Goal: Use online tool/utility: Utilize a website feature to perform a specific function

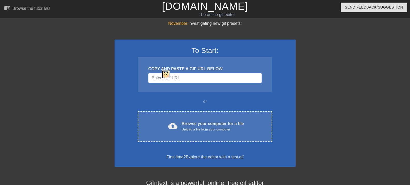
click at [168, 77] on img at bounding box center [165, 74] width 9 height 9
click at [168, 77] on input "Username" at bounding box center [204, 78] width 113 height 10
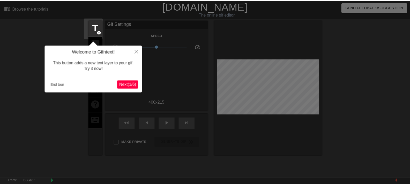
scroll to position [13, 0]
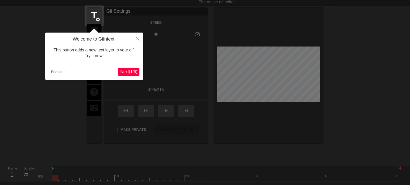
click at [132, 75] on button "Next ( 1 / 6 )" at bounding box center [128, 72] width 21 height 8
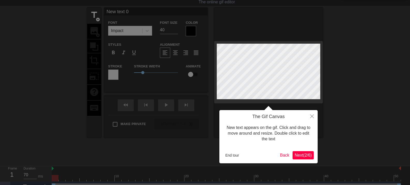
scroll to position [0, 0]
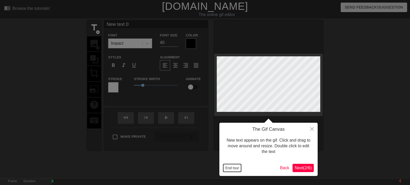
click at [236, 165] on button "End tour" at bounding box center [232, 168] width 18 height 8
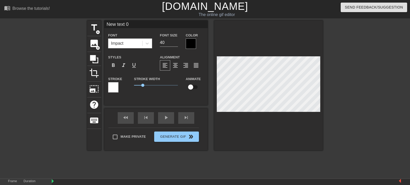
scroll to position [1, 1]
type input "D"
type textarea "D"
type input "Da"
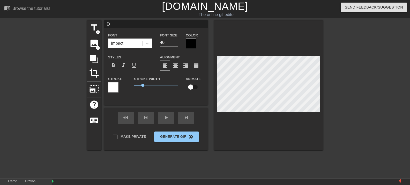
type textarea "Da"
type input "DaT"
type textarea "DaTA"
type input "DaT"
type textarea "DaT"
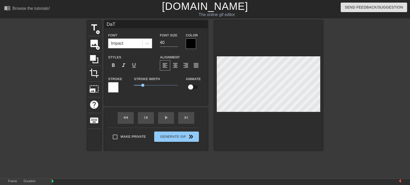
type input "Da"
type textarea "Da"
type input "D"
type textarea "D"
type input "DA"
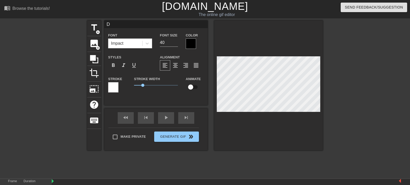
type textarea "DA"
type input "DAT"
type textarea "DAT"
type input "DATA"
type textarea "DATA"
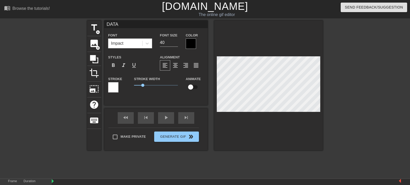
type input "DATAT"
type textarea "DATAT"
type input "DATATR"
type textarea "DATATR"
type input "DATATRE"
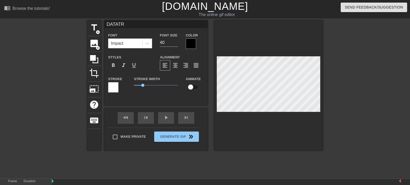
type textarea "DATATRE"
type input "DATATREE"
type textarea "DATATREE"
click at [191, 47] on div at bounding box center [191, 44] width 10 height 10
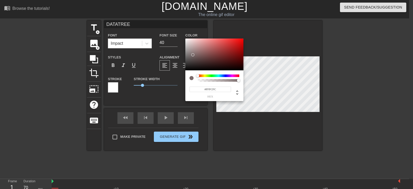
type input "#FFFFFF"
drag, startPoint x: 195, startPoint y: 58, endPoint x: 165, endPoint y: 29, distance: 41.9
click at [165, 29] on div "#FFFFFF hex" at bounding box center [206, 94] width 413 height 189
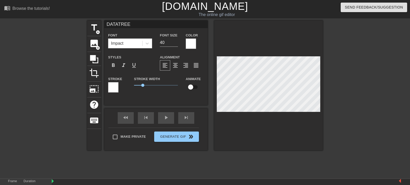
scroll to position [1, 1]
click at [115, 86] on div at bounding box center [113, 87] width 10 height 10
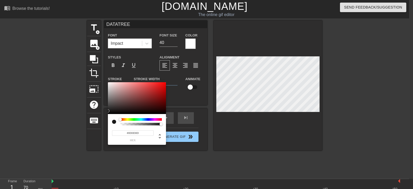
type input "#000000"
drag, startPoint x: 114, startPoint y: 93, endPoint x: 97, endPoint y: 125, distance: 36.8
click at [97, 125] on div "#000000 hex" at bounding box center [206, 94] width 413 height 189
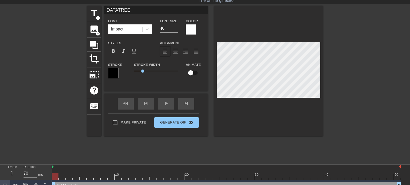
scroll to position [22, 0]
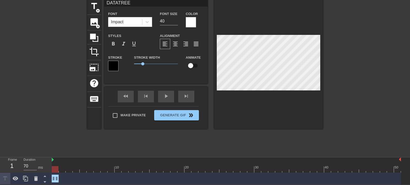
drag, startPoint x: 400, startPoint y: 177, endPoint x: 55, endPoint y: 177, distance: 344.2
click at [25, 179] on icon at bounding box center [25, 179] width 5 height 6
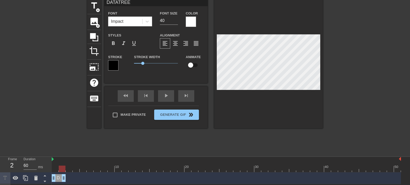
drag, startPoint x: 57, startPoint y: 178, endPoint x: 66, endPoint y: 178, distance: 9.1
click at [67, 178] on div "DATATREE drag_handle drag_handle" at bounding box center [226, 178] width 349 height 8
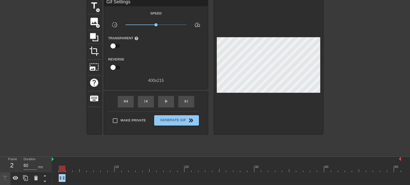
drag, startPoint x: 54, startPoint y: 178, endPoint x: 60, endPoint y: 178, distance: 6.5
click at [26, 176] on icon at bounding box center [25, 178] width 5 height 6
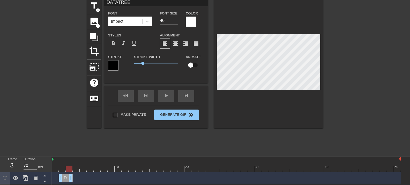
drag, startPoint x: 65, startPoint y: 178, endPoint x: 71, endPoint y: 178, distance: 5.7
drag, startPoint x: 61, startPoint y: 179, endPoint x: 65, endPoint y: 179, distance: 4.1
click at [65, 179] on div "DATATREE drag_handle drag_handle" at bounding box center [226, 178] width 349 height 8
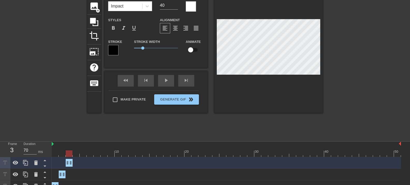
scroll to position [45, 0]
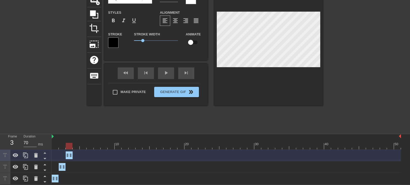
click at [56, 145] on div at bounding box center [226, 146] width 349 height 6
click at [63, 146] on div at bounding box center [226, 146] width 349 height 6
click at [68, 145] on div at bounding box center [226, 146] width 349 height 6
click at [38, 155] on icon at bounding box center [36, 155] width 6 height 6
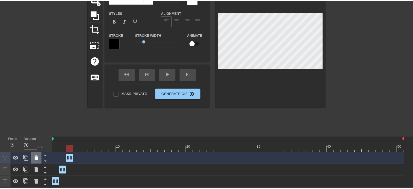
scroll to position [41, 0]
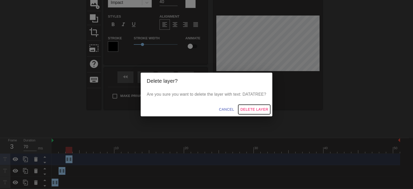
click at [256, 110] on span "Delete Layer" at bounding box center [255, 109] width 28 height 6
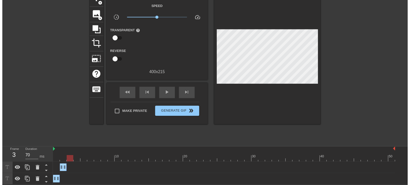
scroll to position [34, 0]
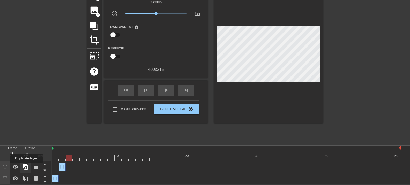
click at [26, 167] on icon at bounding box center [25, 167] width 6 height 6
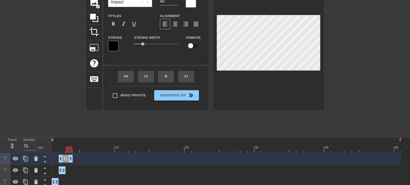
drag, startPoint x: 64, startPoint y: 159, endPoint x: 69, endPoint y: 158, distance: 4.9
drag, startPoint x: 62, startPoint y: 161, endPoint x: 65, endPoint y: 161, distance: 2.8
drag, startPoint x: 62, startPoint y: 159, endPoint x: 68, endPoint y: 160, distance: 6.0
click at [24, 162] on icon at bounding box center [25, 159] width 6 height 6
drag, startPoint x: 71, startPoint y: 158, endPoint x: 78, endPoint y: 158, distance: 7.2
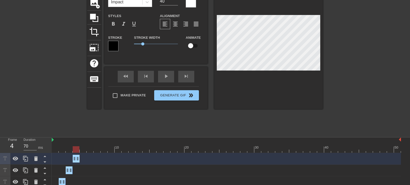
drag, startPoint x: 68, startPoint y: 160, endPoint x: 73, endPoint y: 162, distance: 5.1
click at [27, 160] on icon at bounding box center [25, 159] width 6 height 6
drag, startPoint x: 78, startPoint y: 159, endPoint x: 87, endPoint y: 160, distance: 8.6
click at [87, 160] on div "DATATREE drag_handle drag_handle" at bounding box center [226, 159] width 349 height 8
drag, startPoint x: 75, startPoint y: 159, endPoint x: 80, endPoint y: 159, distance: 4.9
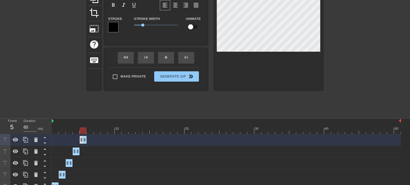
scroll to position [68, 0]
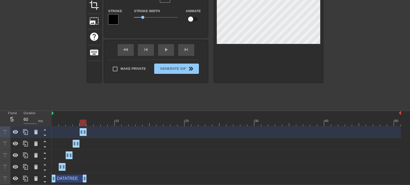
drag, startPoint x: 57, startPoint y: 177, endPoint x: 87, endPoint y: 176, distance: 29.5
click at [87, 176] on div "DATATREE drag_handle drag_handle" at bounding box center [226, 179] width 349 height 8
click at [36, 141] on icon at bounding box center [36, 144] width 6 height 6
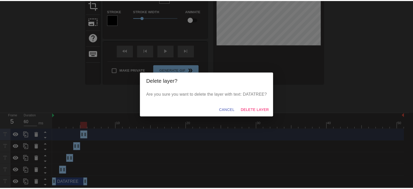
scroll to position [65, 0]
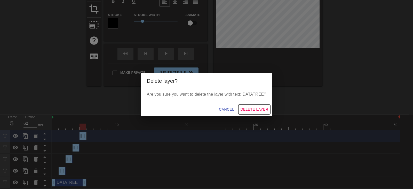
click at [251, 110] on span "Delete Layer" at bounding box center [255, 109] width 28 height 6
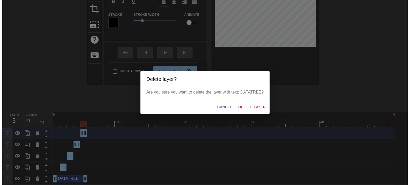
scroll to position [57, 0]
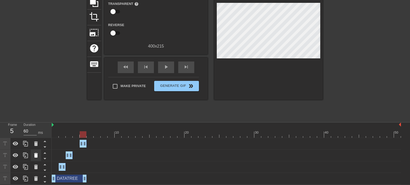
click at [35, 153] on icon at bounding box center [36, 155] width 6 height 6
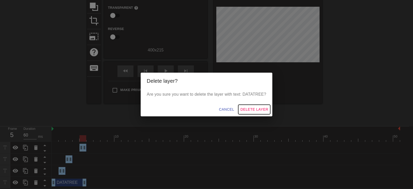
click at [247, 107] on span "Delete Layer" at bounding box center [255, 109] width 28 height 6
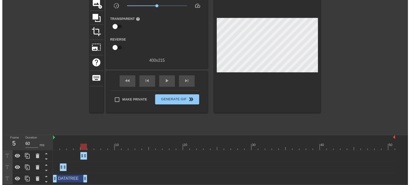
scroll to position [45, 0]
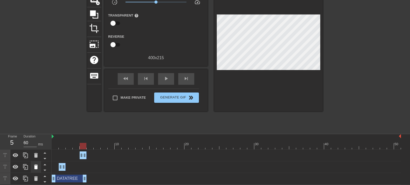
click at [39, 167] on icon at bounding box center [36, 167] width 6 height 6
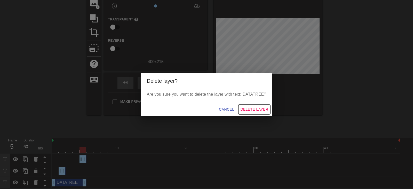
click at [251, 108] on span "Delete Layer" at bounding box center [255, 109] width 28 height 6
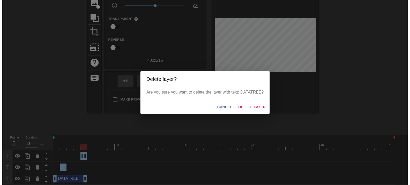
scroll to position [34, 0]
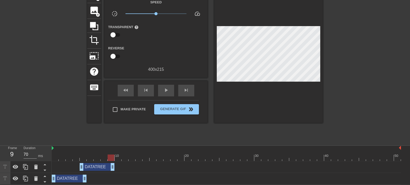
drag, startPoint x: 83, startPoint y: 166, endPoint x: 111, endPoint y: 166, distance: 27.9
drag, startPoint x: 83, startPoint y: 167, endPoint x: 96, endPoint y: 168, distance: 12.7
drag, startPoint x: 96, startPoint y: 165, endPoint x: 88, endPoint y: 165, distance: 8.3
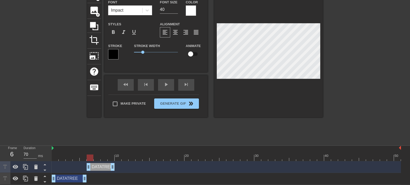
drag, startPoint x: 58, startPoint y: 156, endPoint x: 91, endPoint y: 157, distance: 33.6
click at [91, 157] on div at bounding box center [226, 158] width 349 height 6
drag, startPoint x: 92, startPoint y: 156, endPoint x: 101, endPoint y: 155, distance: 9.1
click at [101, 155] on div at bounding box center [104, 158] width 7 height 6
drag, startPoint x: 112, startPoint y: 167, endPoint x: 103, endPoint y: 166, distance: 9.6
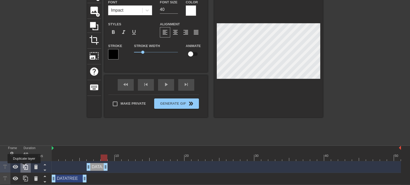
click at [25, 167] on icon at bounding box center [25, 167] width 6 height 6
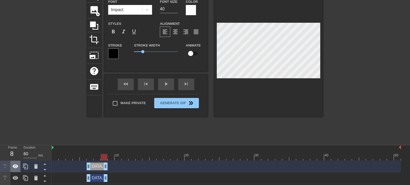
scroll to position [41, 0]
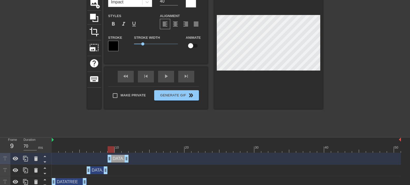
drag, startPoint x: 99, startPoint y: 159, endPoint x: 119, endPoint y: 159, distance: 20.4
click at [119, 159] on div "DATATREE drag_handle drag_handle" at bounding box center [118, 159] width 21 height 8
click at [117, 149] on div at bounding box center [226, 149] width 349 height 6
drag, startPoint x: 124, startPoint y: 159, endPoint x: 120, endPoint y: 159, distance: 4.2
click at [26, 159] on icon at bounding box center [25, 159] width 6 height 6
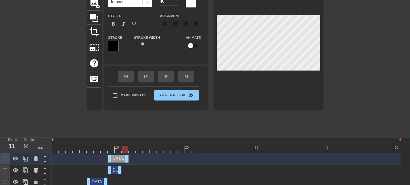
drag, startPoint x: 117, startPoint y: 159, endPoint x: 122, endPoint y: 160, distance: 5.5
drag, startPoint x: 114, startPoint y: 160, endPoint x: 125, endPoint y: 161, distance: 10.9
click at [125, 161] on div "DATATREE drag_handle drag_handle" at bounding box center [131, 159] width 21 height 8
click at [121, 148] on div at bounding box center [226, 149] width 349 height 6
click at [126, 149] on div at bounding box center [226, 149] width 349 height 6
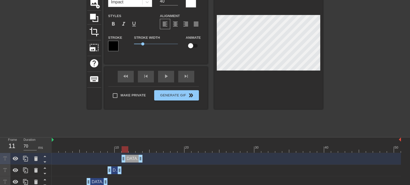
click at [134, 151] on div at bounding box center [226, 149] width 349 height 6
click at [126, 149] on div at bounding box center [226, 149] width 349 height 6
click at [132, 148] on div at bounding box center [226, 149] width 349 height 6
click at [138, 149] on div at bounding box center [226, 149] width 349 height 6
click at [145, 150] on div at bounding box center [226, 149] width 349 height 6
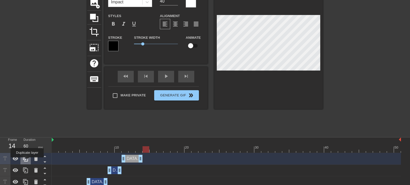
click at [27, 161] on icon at bounding box center [25, 159] width 6 height 6
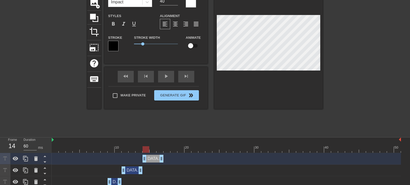
drag, startPoint x: 135, startPoint y: 158, endPoint x: 158, endPoint y: 158, distance: 22.2
click at [158, 158] on div "DATATREE drag_handle drag_handle" at bounding box center [152, 159] width 21 height 8
click at [154, 149] on div at bounding box center [226, 149] width 349 height 6
click at [160, 150] on div at bounding box center [226, 149] width 349 height 6
click at [29, 159] on div at bounding box center [25, 158] width 10 height 11
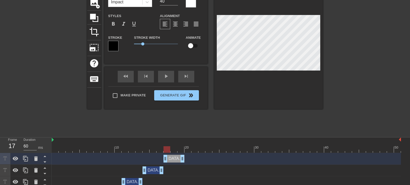
drag, startPoint x: 148, startPoint y: 158, endPoint x: 168, endPoint y: 159, distance: 19.9
click at [170, 158] on div "DATATREE drag_handle drag_handle" at bounding box center [173, 159] width 21 height 8
click at [172, 148] on div at bounding box center [226, 149] width 349 height 6
click at [181, 151] on div at bounding box center [226, 149] width 349 height 6
click at [27, 158] on icon at bounding box center [25, 159] width 6 height 6
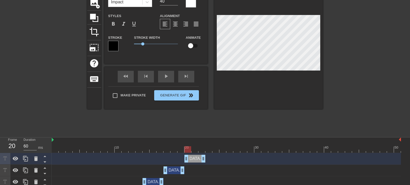
drag, startPoint x: 173, startPoint y: 158, endPoint x: 197, endPoint y: 157, distance: 23.5
click at [197, 157] on div "DATATREE drag_handle drag_handle" at bounding box center [194, 159] width 21 height 8
click at [195, 149] on div at bounding box center [226, 149] width 349 height 6
click at [201, 149] on div at bounding box center [226, 149] width 349 height 6
click at [27, 160] on icon at bounding box center [25, 159] width 6 height 6
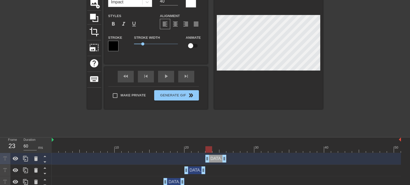
drag, startPoint x: 195, startPoint y: 158, endPoint x: 218, endPoint y: 160, distance: 22.6
click at [218, 160] on div "DATATREE drag_handle drag_handle" at bounding box center [215, 159] width 21 height 8
click at [215, 150] on div at bounding box center [226, 149] width 349 height 6
click at [26, 157] on icon at bounding box center [25, 159] width 5 height 6
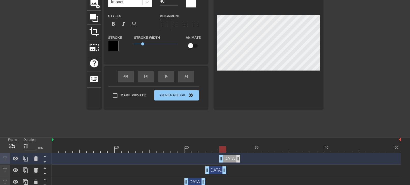
drag, startPoint x: 215, startPoint y: 160, endPoint x: 236, endPoint y: 161, distance: 21.2
click at [230, 161] on div "DATATREE drag_handle drag_handle" at bounding box center [229, 159] width 21 height 8
drag, startPoint x: 232, startPoint y: 161, endPoint x: 239, endPoint y: 159, distance: 7.2
click at [239, 159] on div "DATATREE drag_handle drag_handle" at bounding box center [236, 159] width 21 height 8
click at [237, 149] on div at bounding box center [226, 149] width 349 height 6
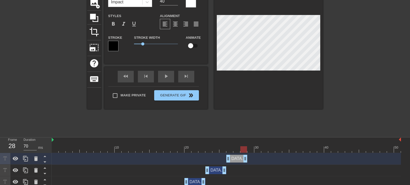
click at [243, 150] on div at bounding box center [226, 149] width 349 height 6
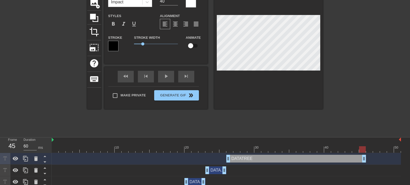
type input "70"
drag, startPoint x: 246, startPoint y: 159, endPoint x: 399, endPoint y: 156, distance: 152.3
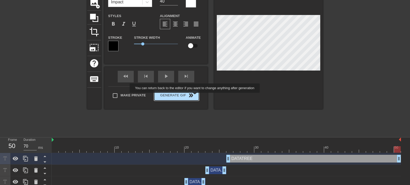
click at [195, 96] on button "Generate Gif double_arrow" at bounding box center [176, 95] width 45 height 10
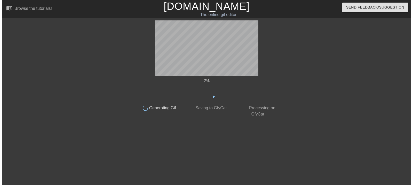
scroll to position [0, 0]
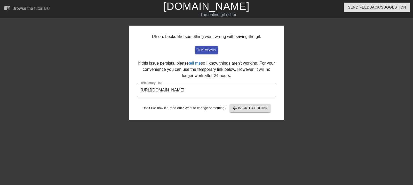
click at [242, 90] on input "[URL][DOMAIN_NAME]" at bounding box center [206, 90] width 139 height 14
